Goal: Task Accomplishment & Management: Manage account settings

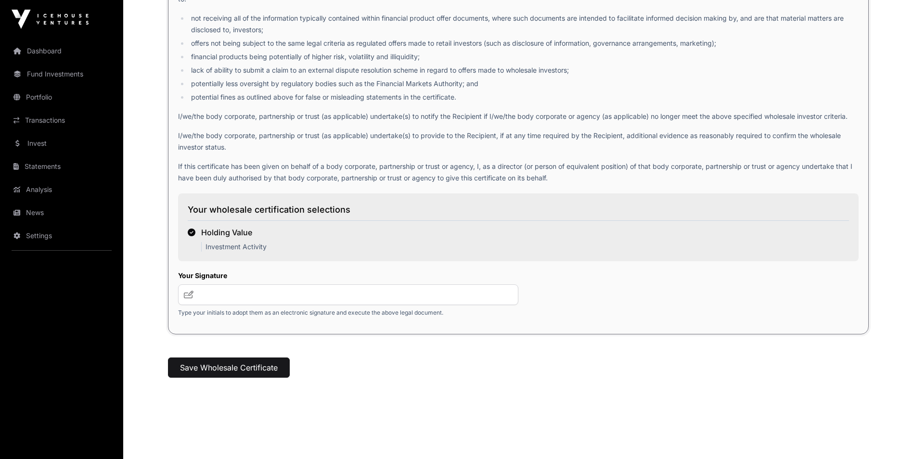
scroll to position [1390, 0]
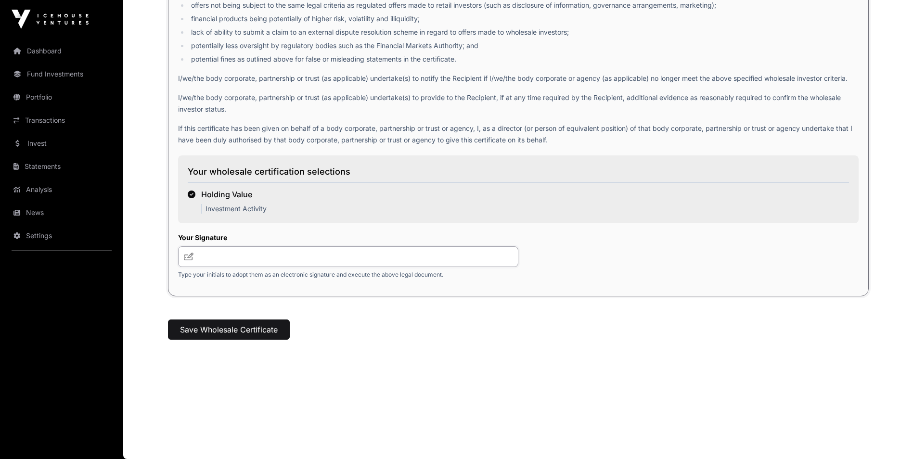
click at [232, 260] on input "text" at bounding box center [348, 256] width 340 height 21
type input "**"
click at [252, 326] on button "Save Wholesale Certificate" at bounding box center [229, 330] width 122 height 20
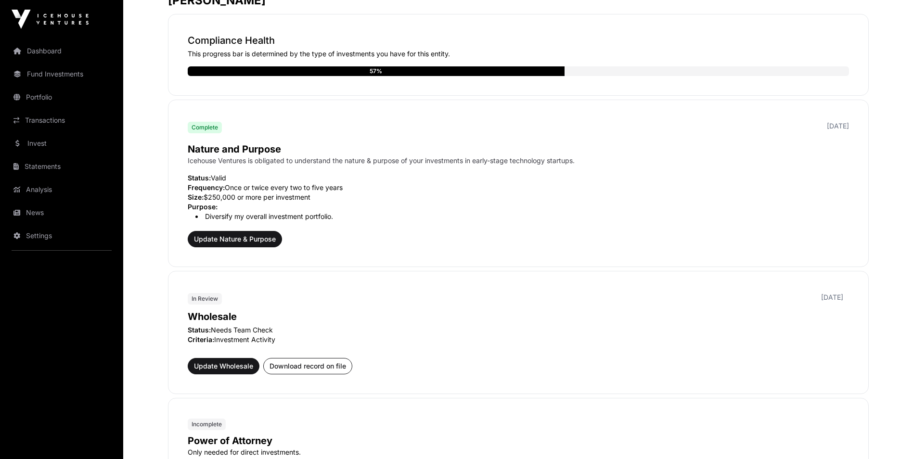
scroll to position [241, 0]
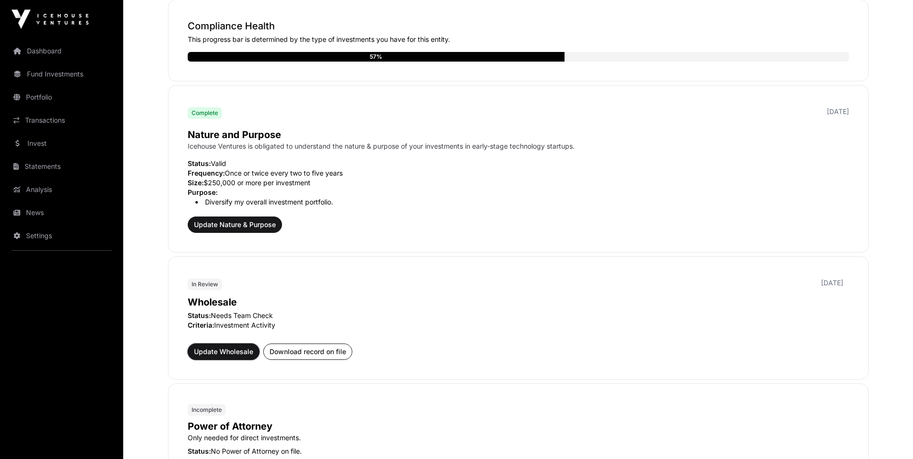
click at [217, 349] on span "Update Wholesale" at bounding box center [223, 352] width 59 height 10
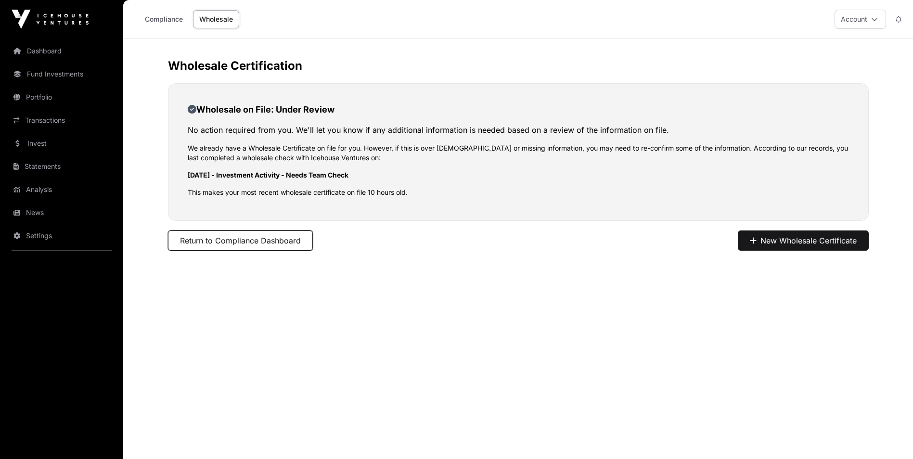
click at [272, 246] on button "Return to Compliance Dashboard" at bounding box center [240, 241] width 145 height 20
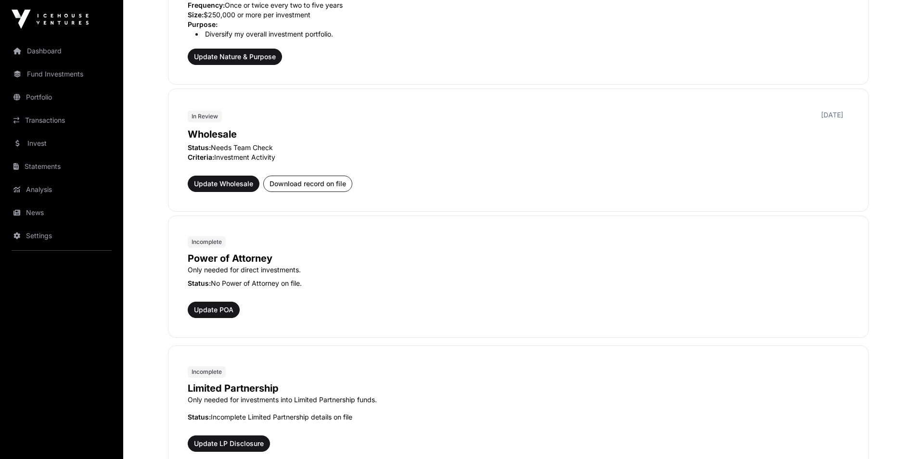
scroll to position [385, 0]
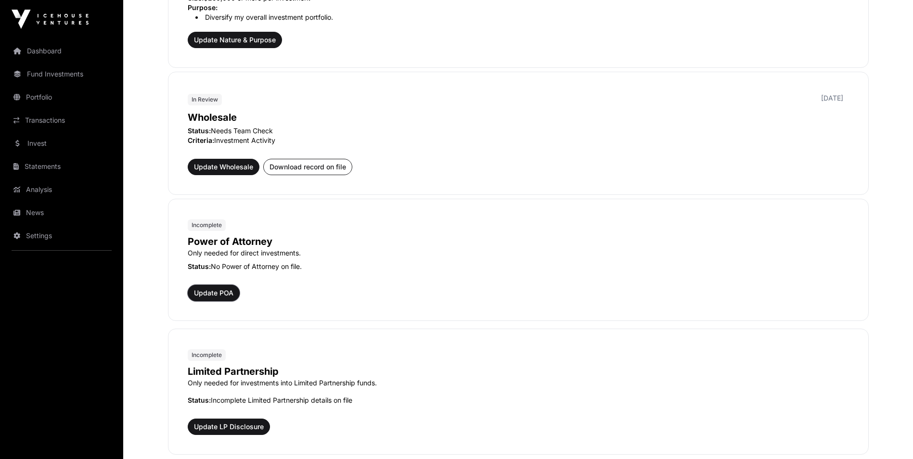
click at [211, 293] on span "Update POA" at bounding box center [213, 293] width 39 height 10
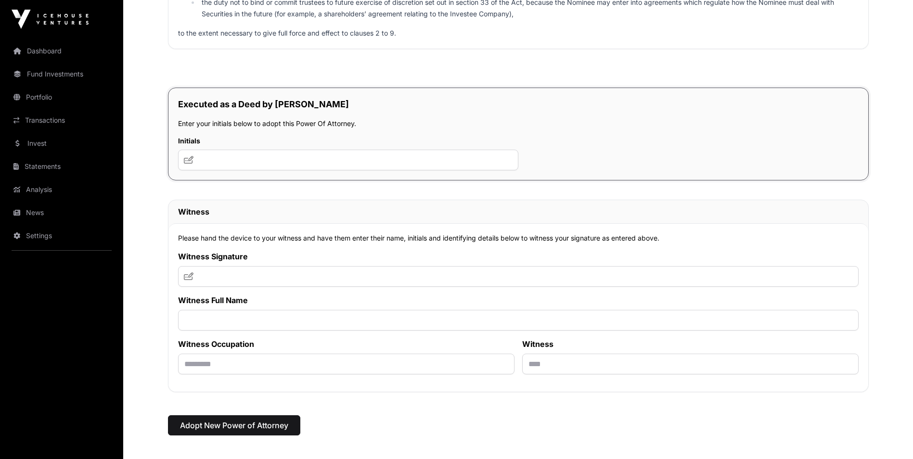
scroll to position [4956, 0]
click at [38, 240] on link "Settings" at bounding box center [62, 235] width 108 height 21
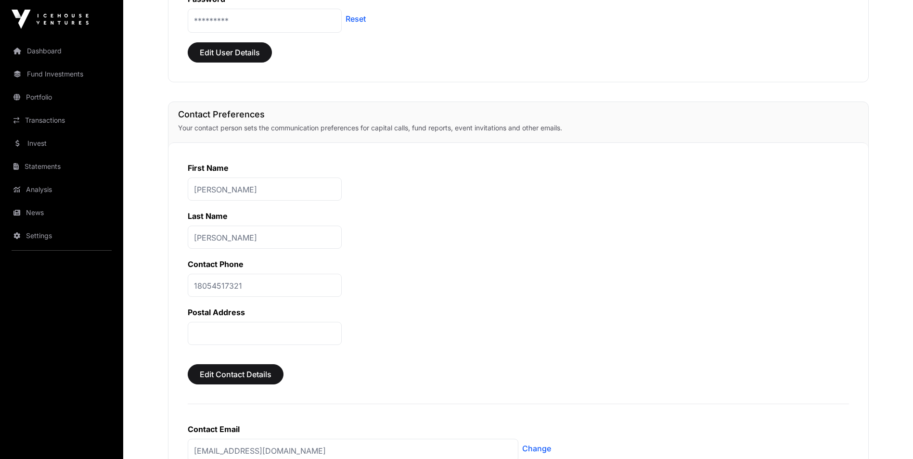
scroll to position [192, 0]
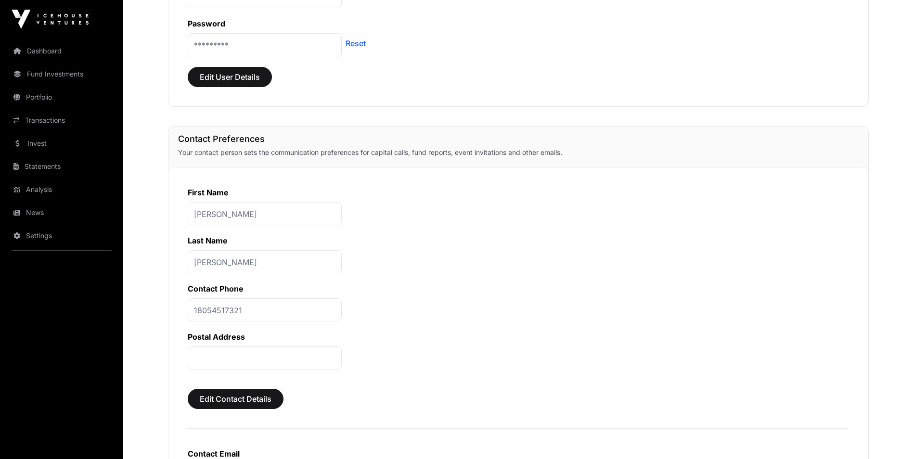
click at [269, 356] on p at bounding box center [265, 357] width 154 height 23
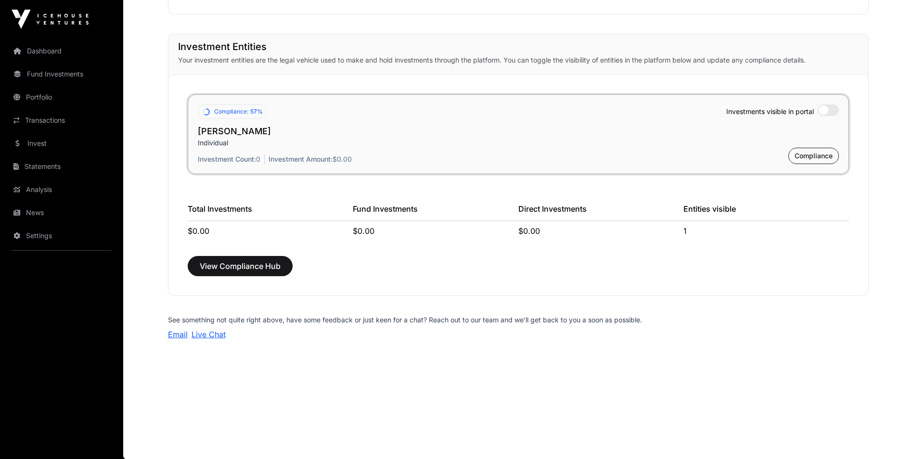
scroll to position [698, 0]
